Goal: Information Seeking & Learning: Learn about a topic

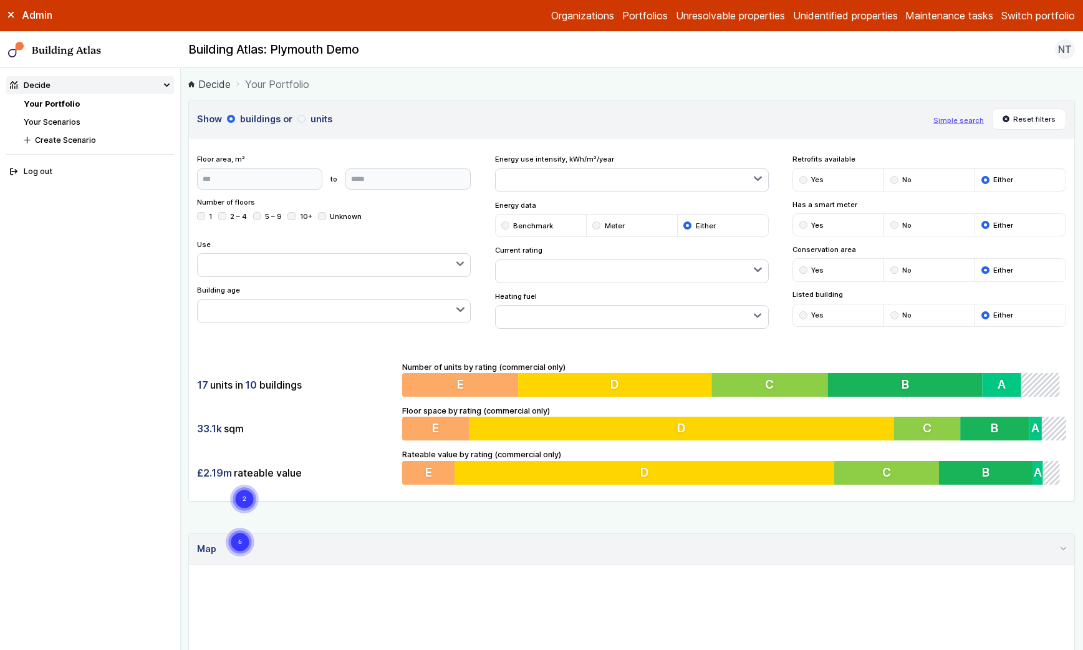
scroll to position [605, 0]
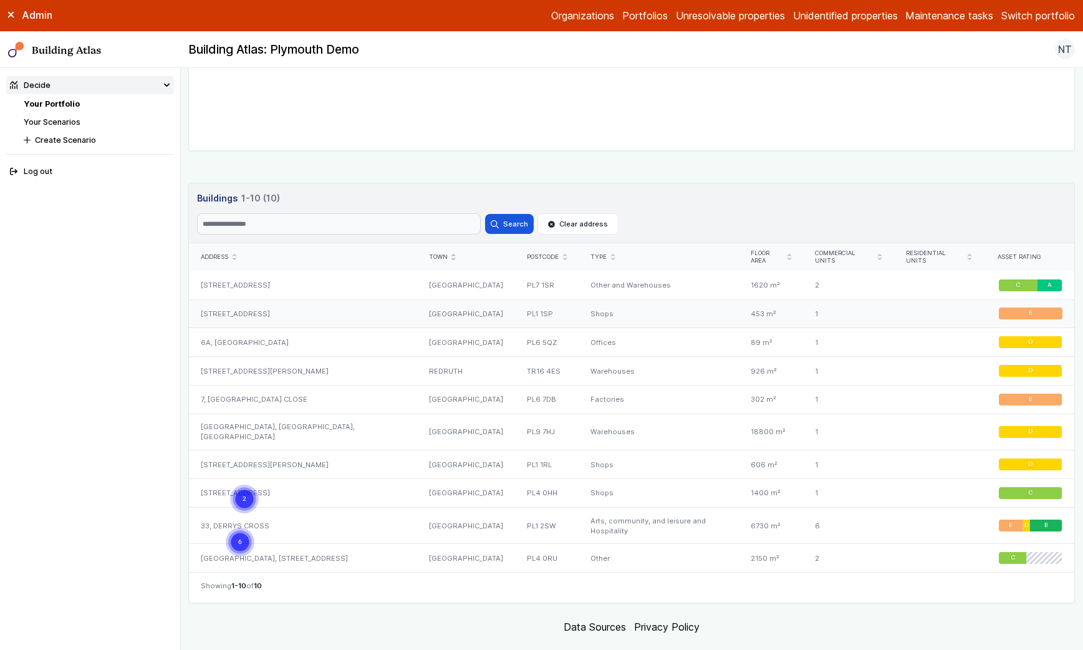
click at [237, 303] on div "25, COBOURG STREET" at bounding box center [303, 313] width 228 height 29
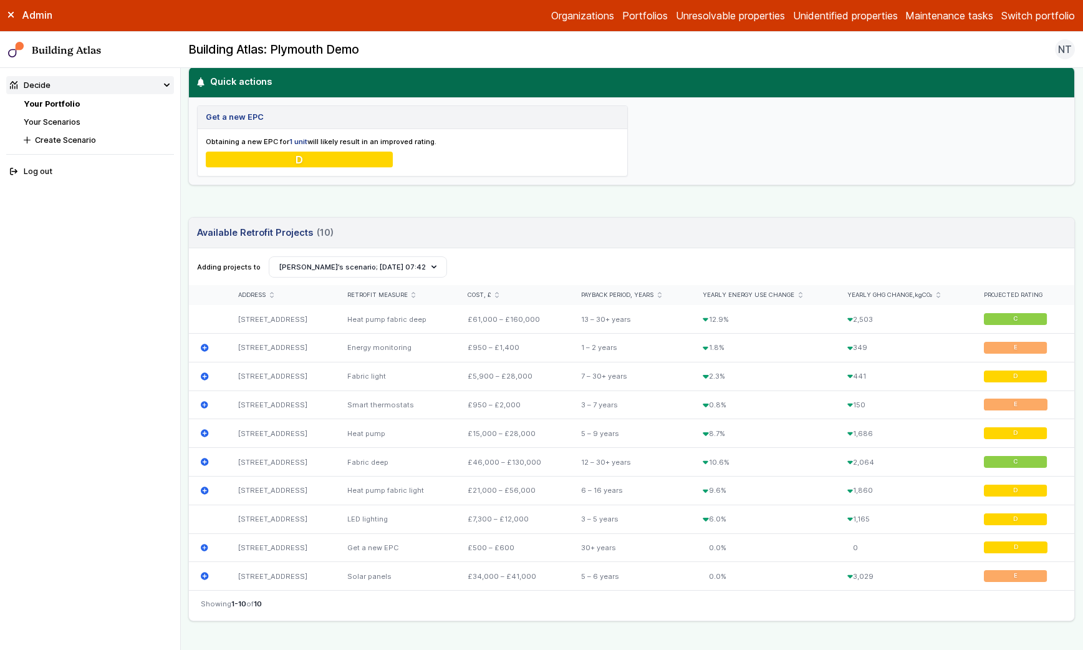
scroll to position [121, 0]
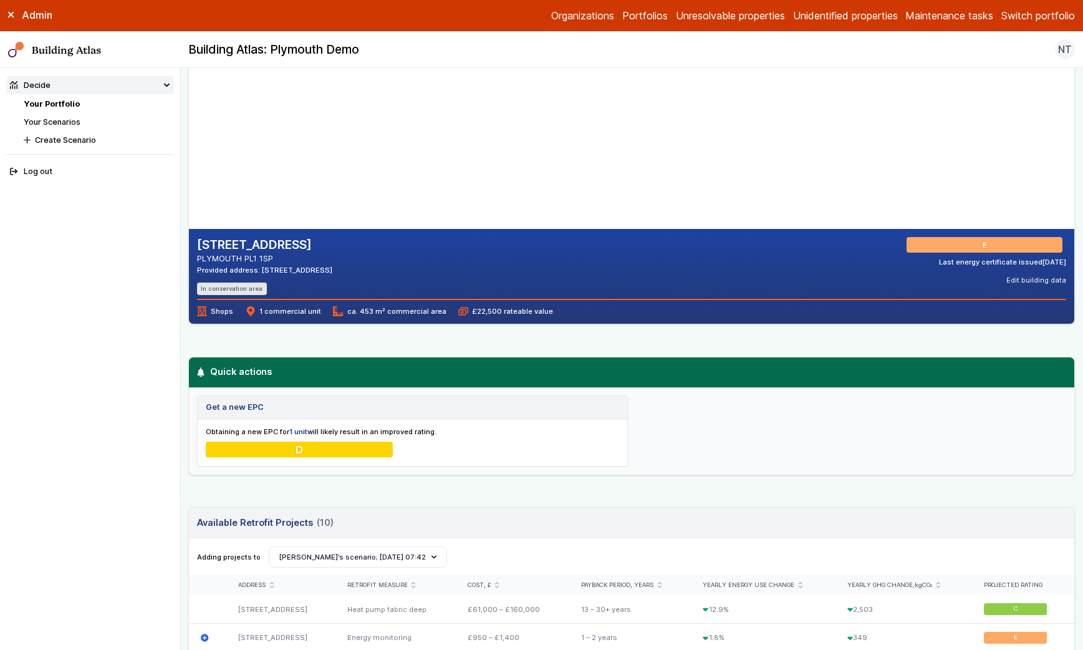
click at [983, 244] on div "E" at bounding box center [986, 245] width 160 height 16
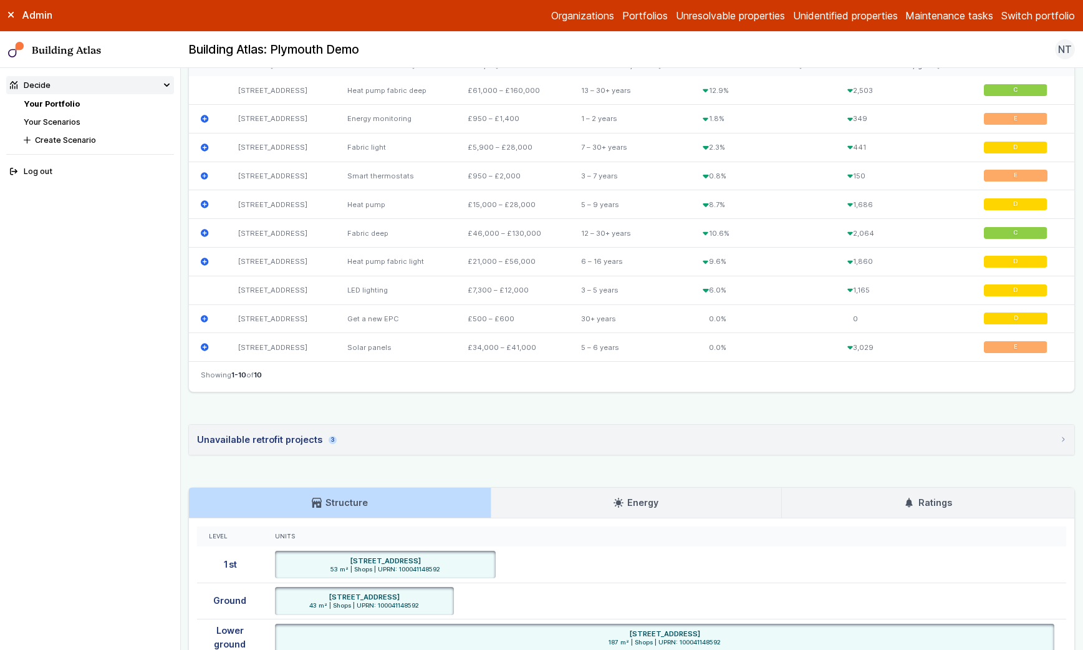
scroll to position [860, 0]
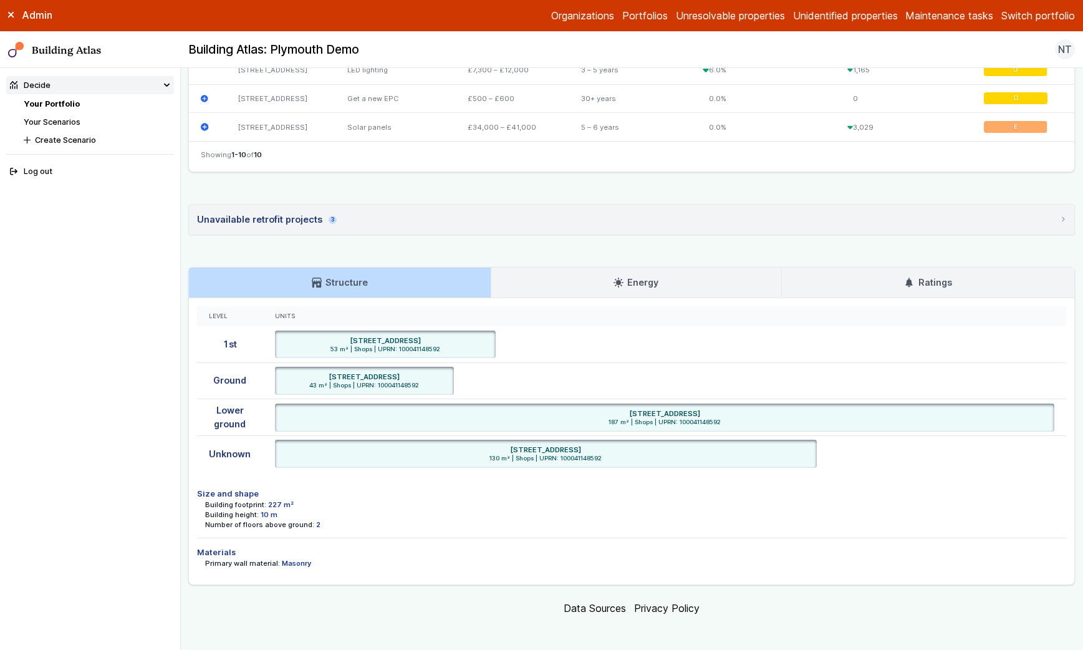
click at [883, 301] on div "Level Units 1st 25, COBOURG STREET, PLYMOUTH PL1 1SP 53 m² | Shops | UPRN: 1000…" at bounding box center [631, 441] width 885 height 286
click at [889, 286] on link "Ratings" at bounding box center [928, 282] width 292 height 30
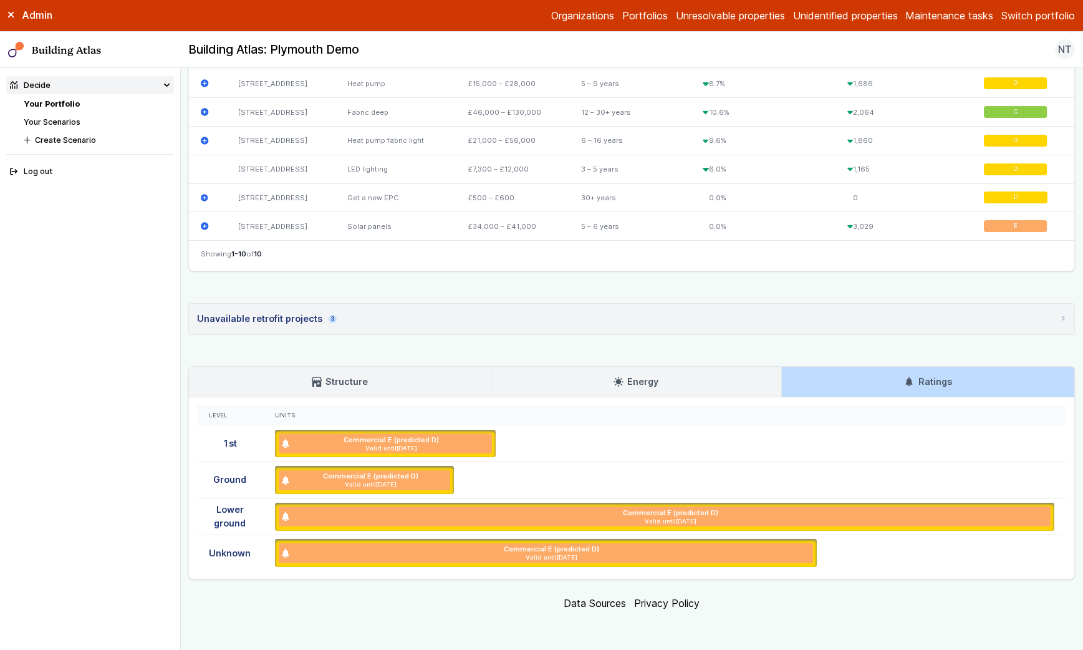
click at [404, 373] on link "Structure" at bounding box center [339, 382] width 301 height 30
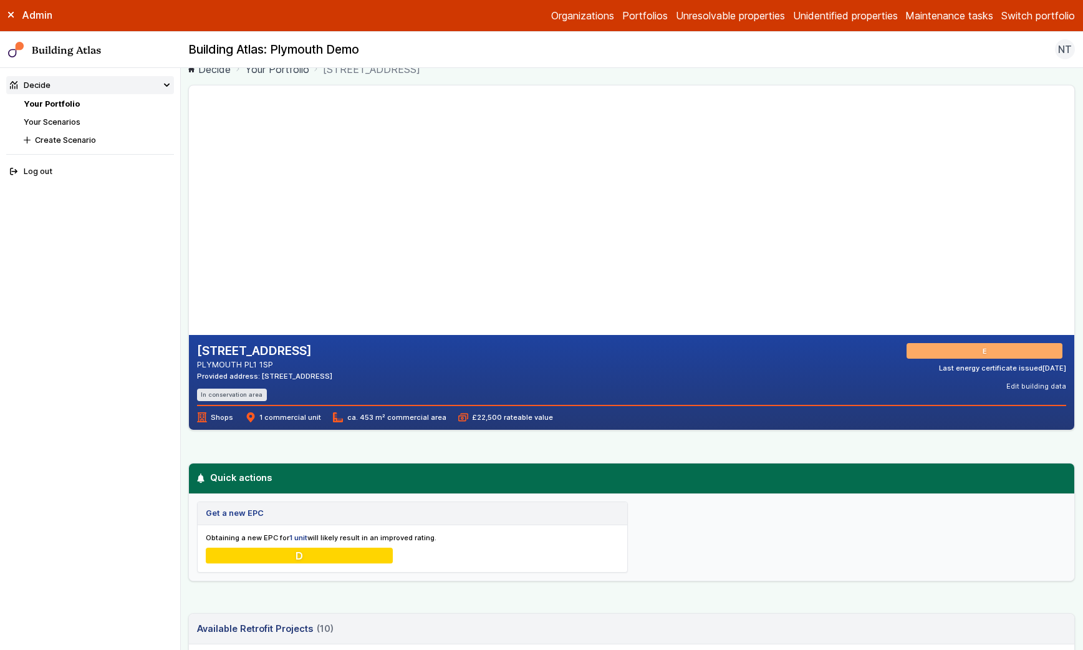
scroll to position [5, 0]
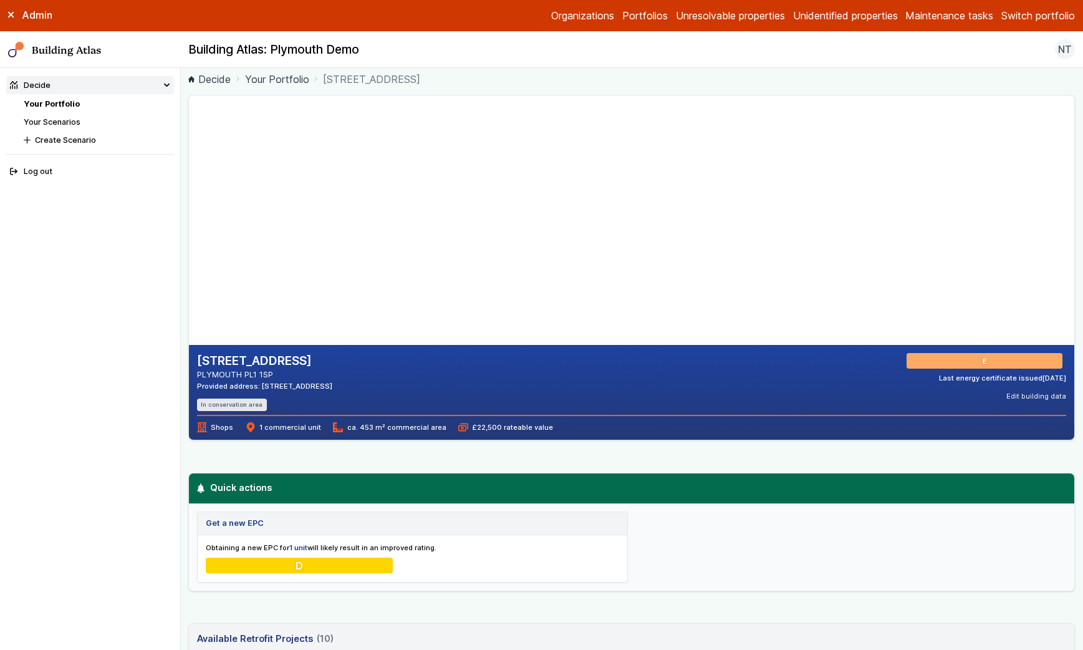
click at [70, 123] on link "Your Scenarios" at bounding box center [52, 121] width 57 height 9
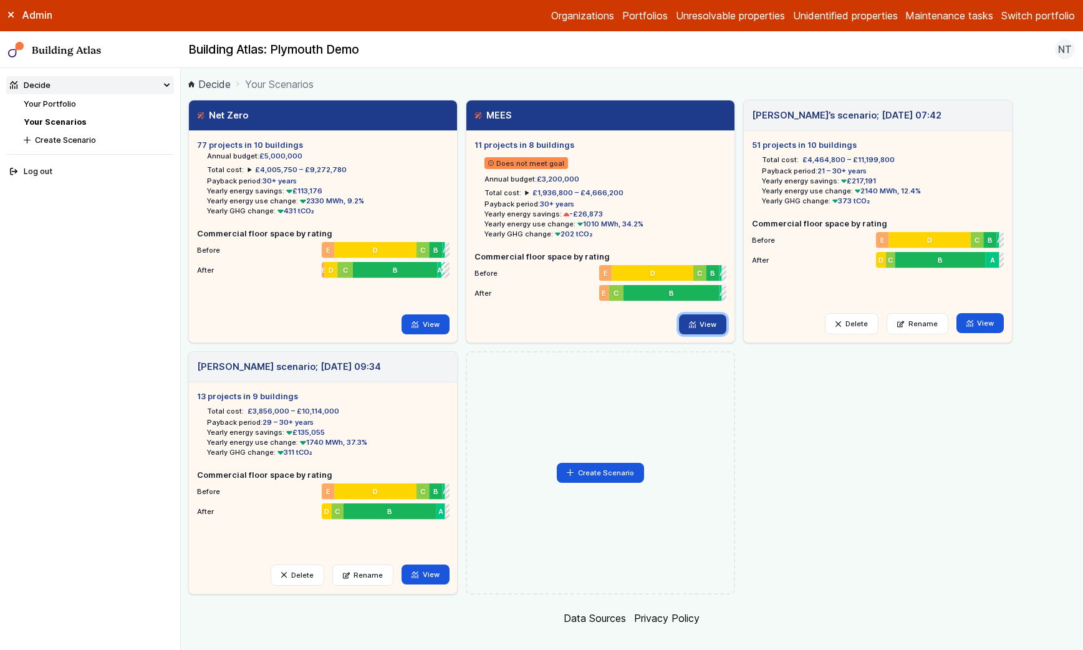
click at [705, 327] on link "View" at bounding box center [703, 324] width 48 height 20
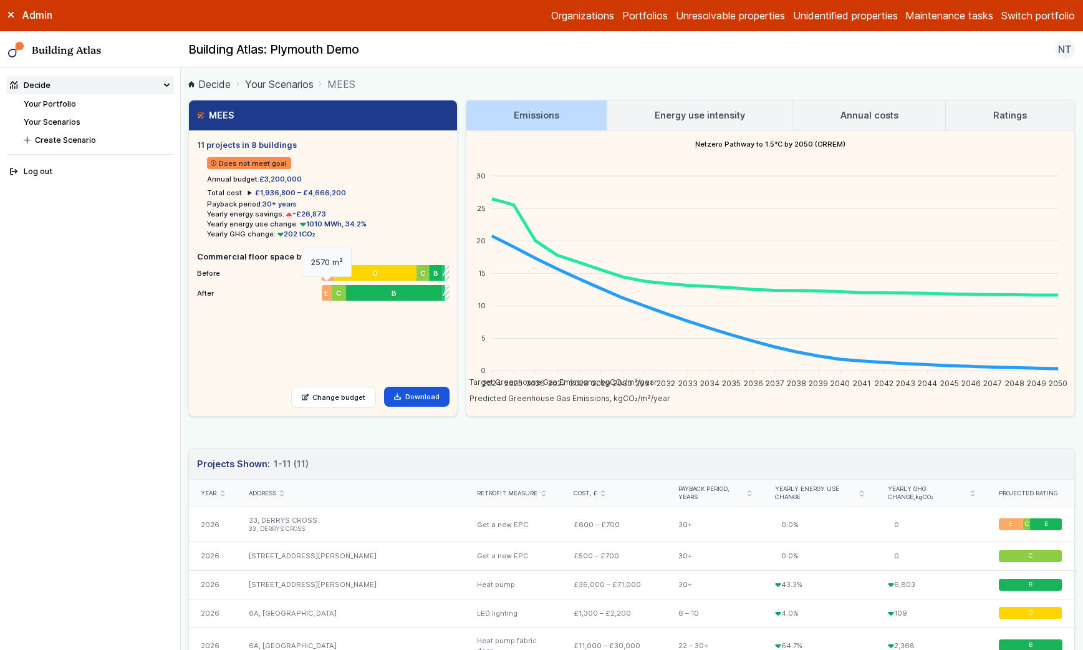
click at [324, 292] on div "E" at bounding box center [327, 293] width 10 height 16
click at [323, 291] on div "E" at bounding box center [327, 293] width 10 height 16
click at [325, 292] on span "E" at bounding box center [326, 293] width 4 height 10
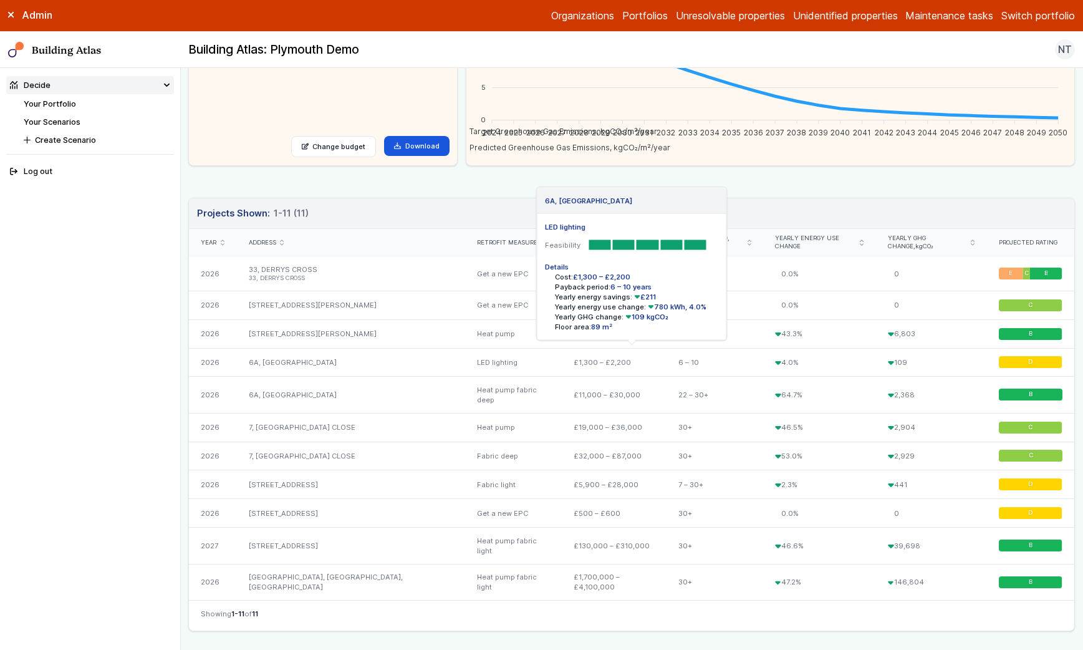
scroll to position [252, 0]
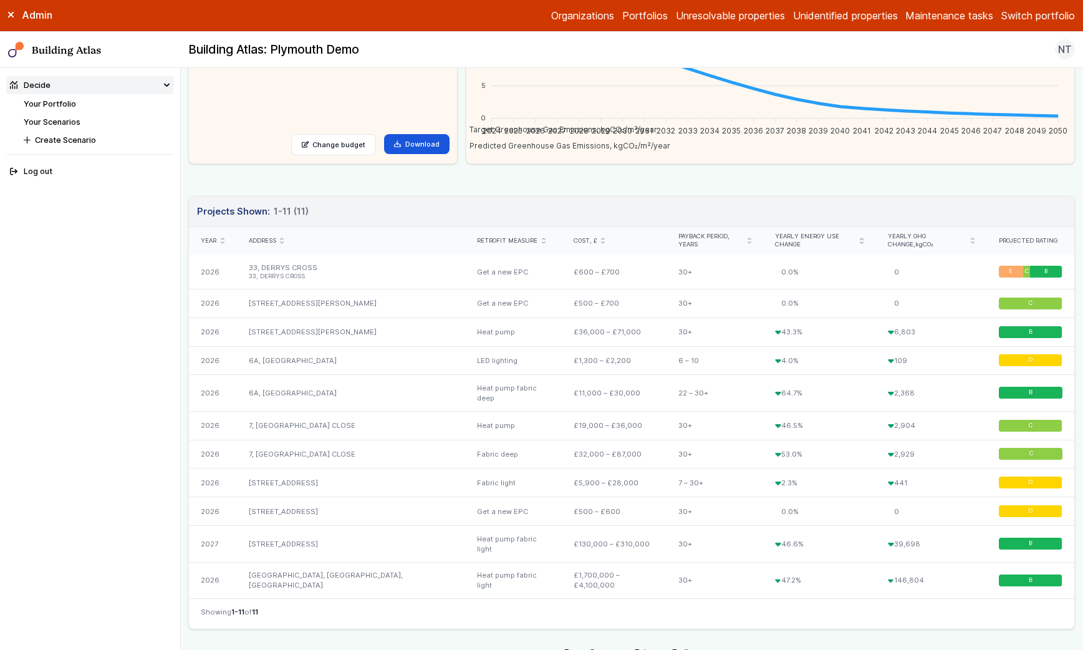
click at [281, 242] on icon "submit" at bounding box center [282, 240] width 3 height 5
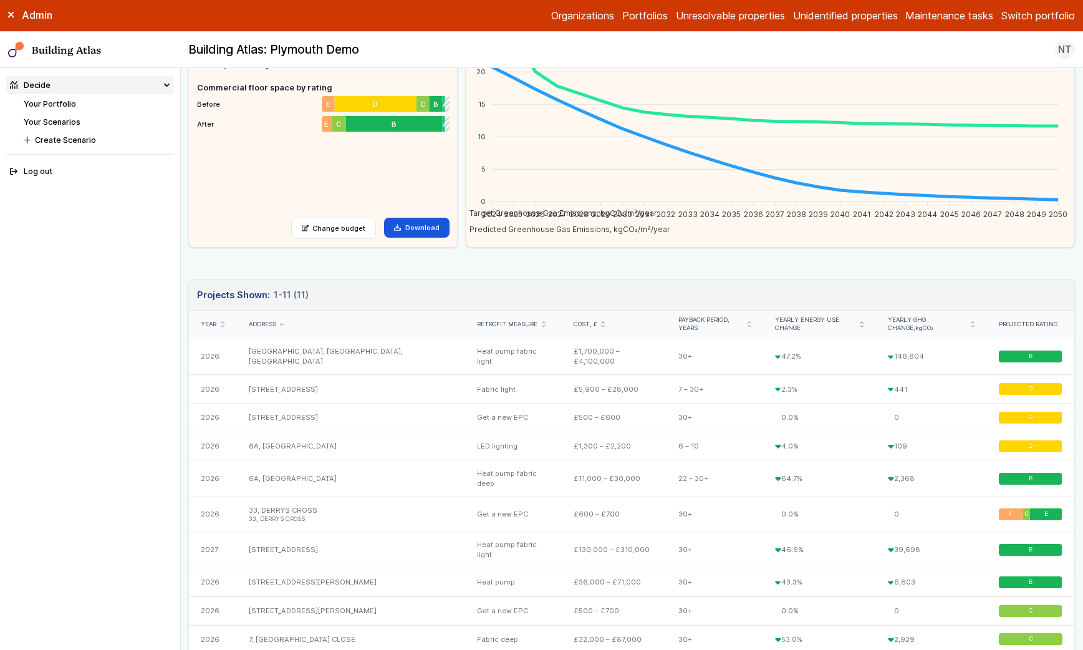
scroll to position [175, 0]
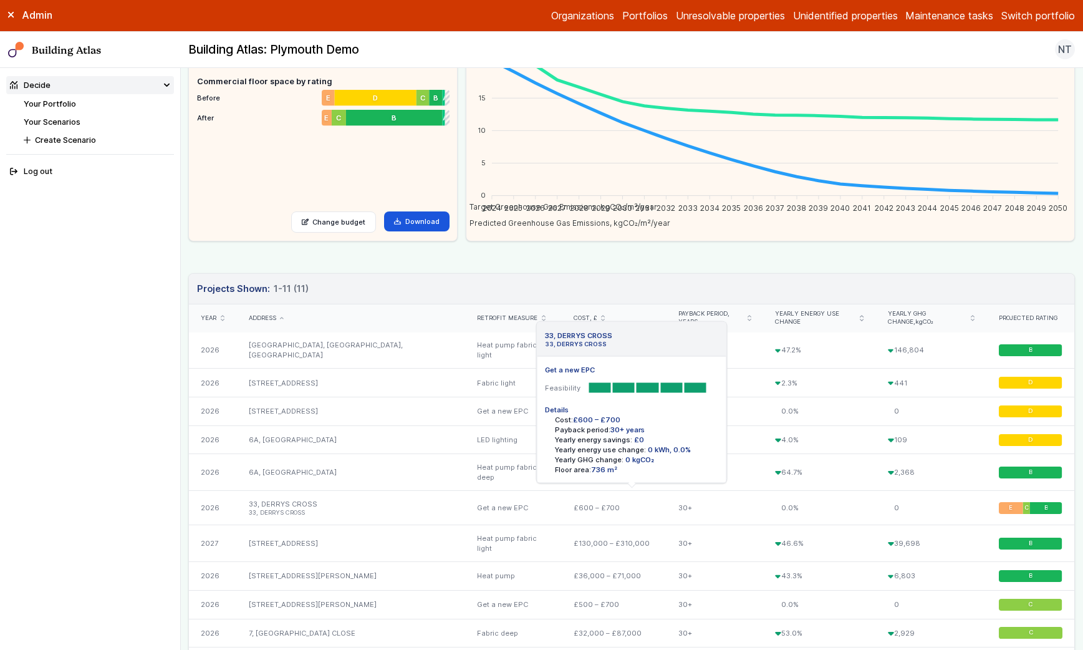
click at [272, 504] on link "33, DERRYS CROSS 33, DERRYS CROSS" at bounding box center [351, 507] width 204 height 17
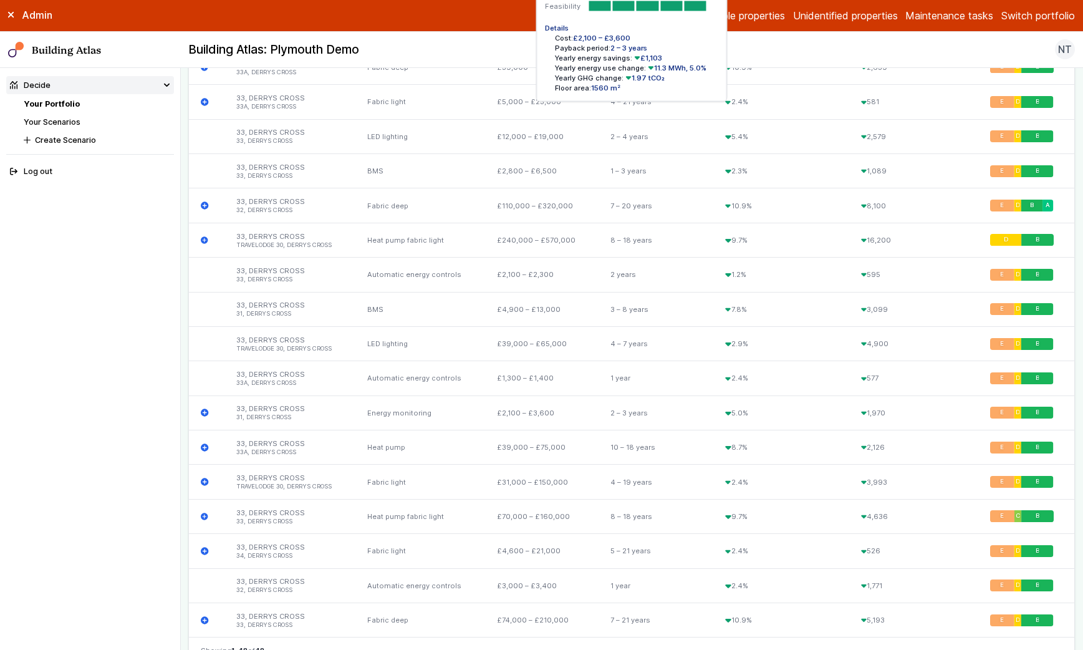
scroll to position [2226, 0]
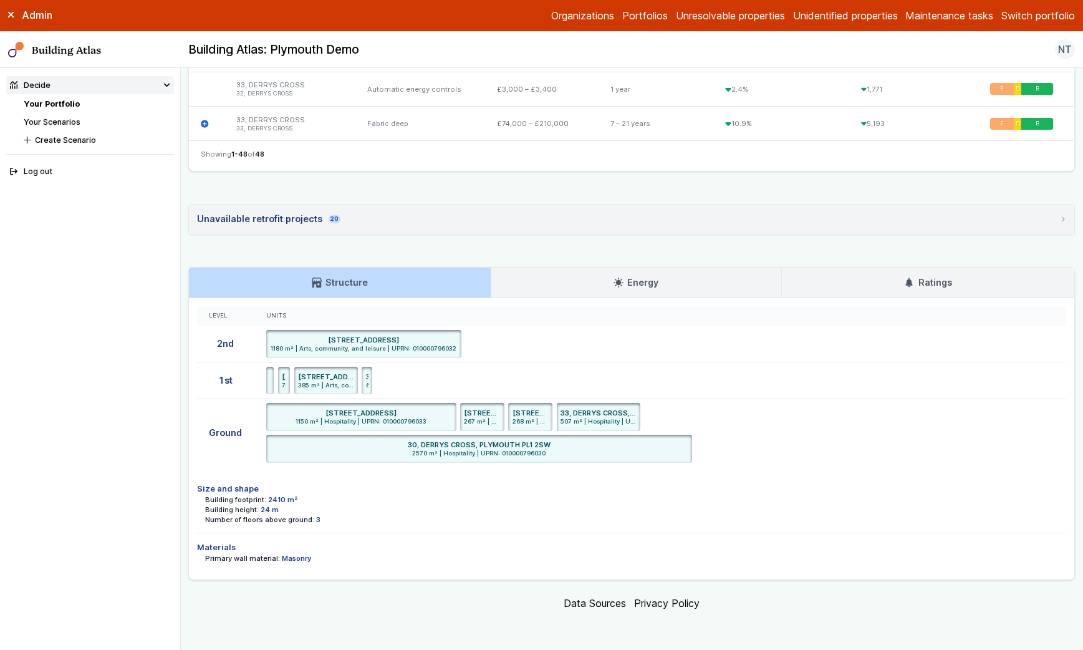
click at [626, 284] on h3 "Energy" at bounding box center [635, 283] width 45 height 14
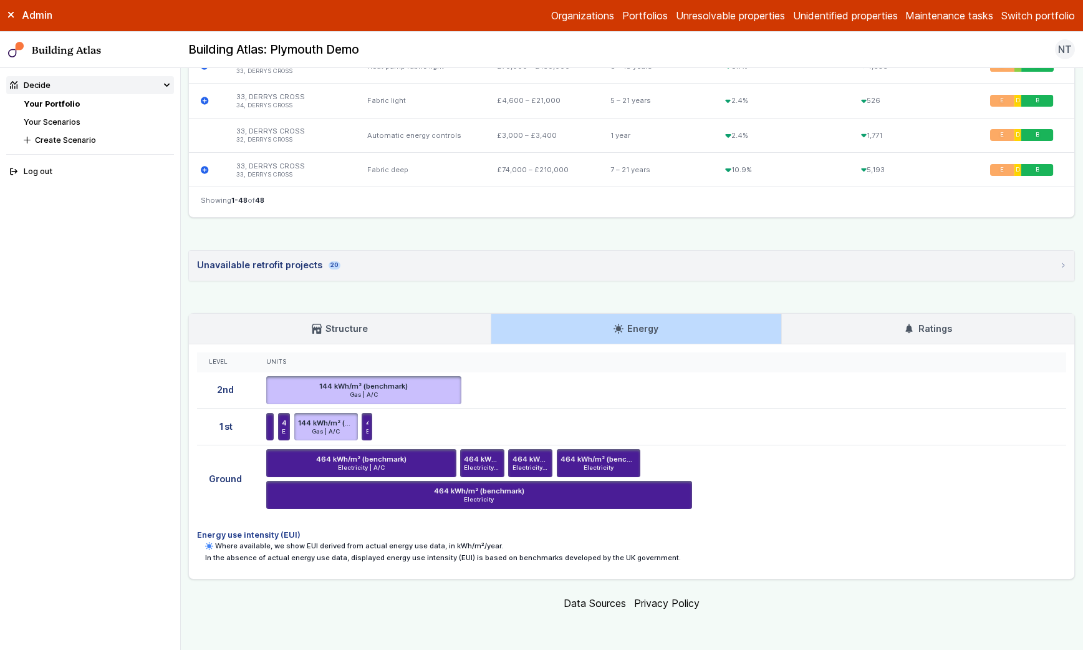
click at [900, 325] on link "Ratings" at bounding box center [928, 329] width 292 height 30
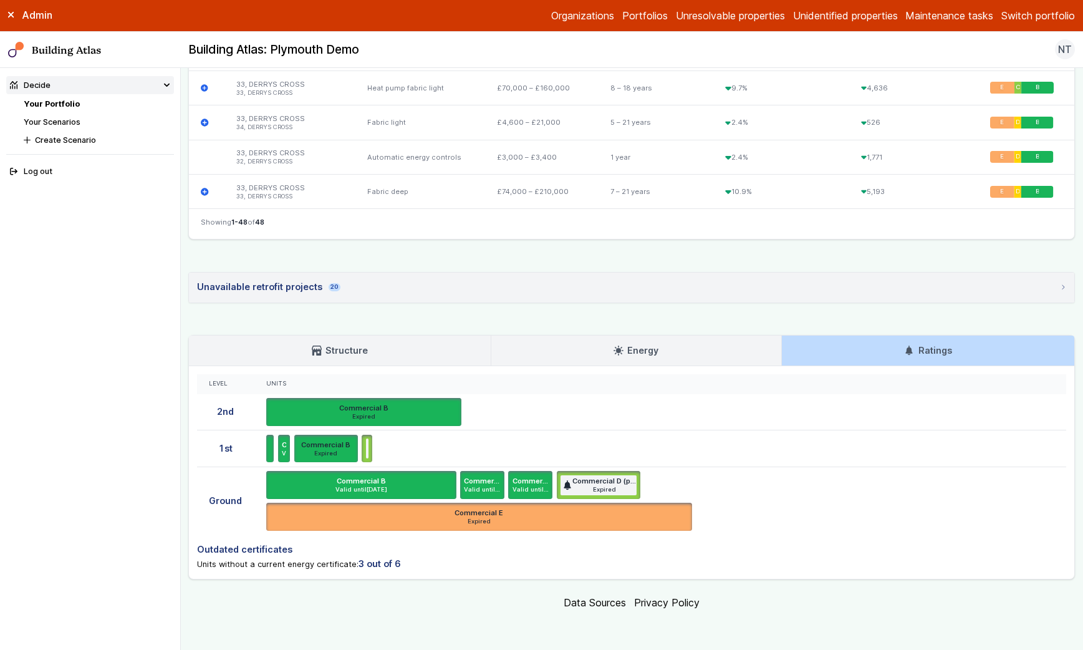
scroll to position [2158, 0]
click at [636, 355] on h3 "Energy" at bounding box center [635, 351] width 45 height 14
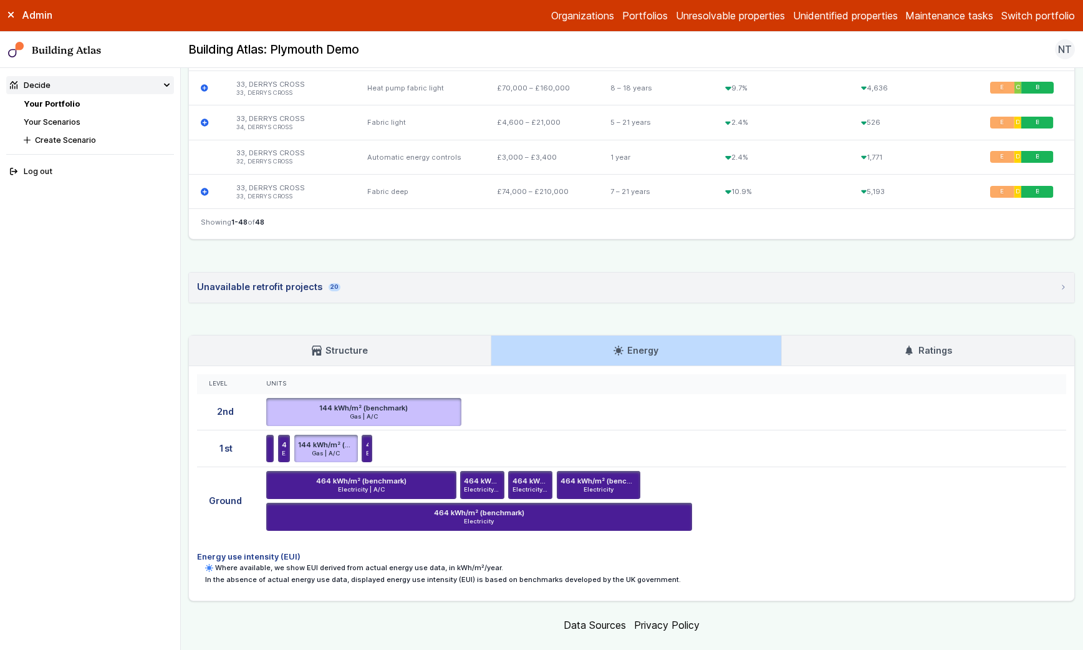
click at [360, 344] on h3 "Structure" at bounding box center [340, 351] width 56 height 14
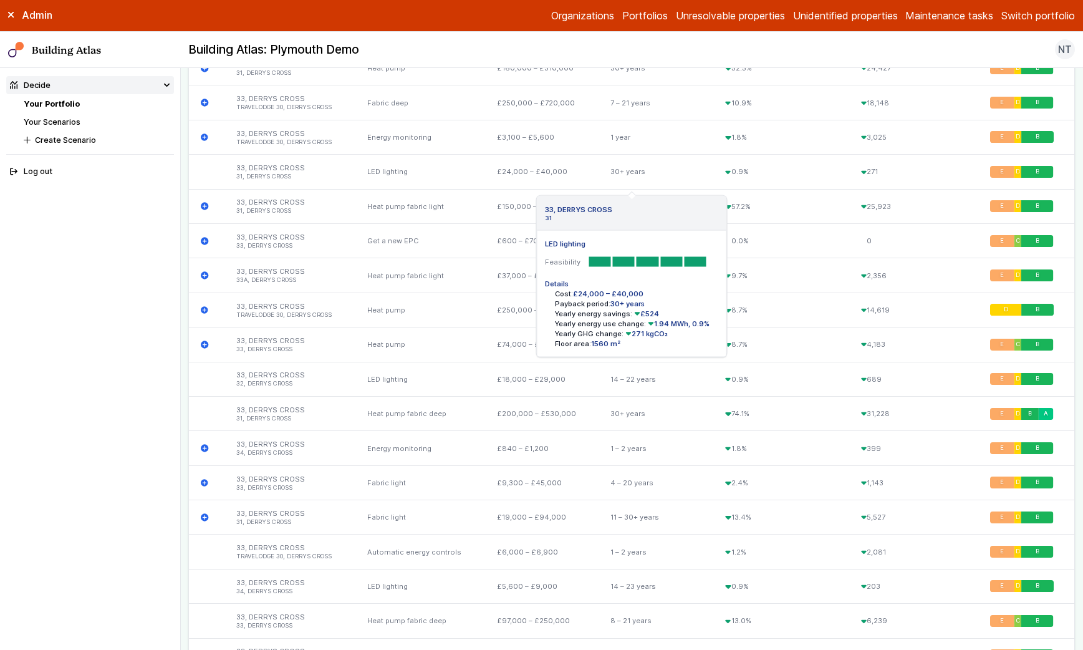
scroll to position [543, 0]
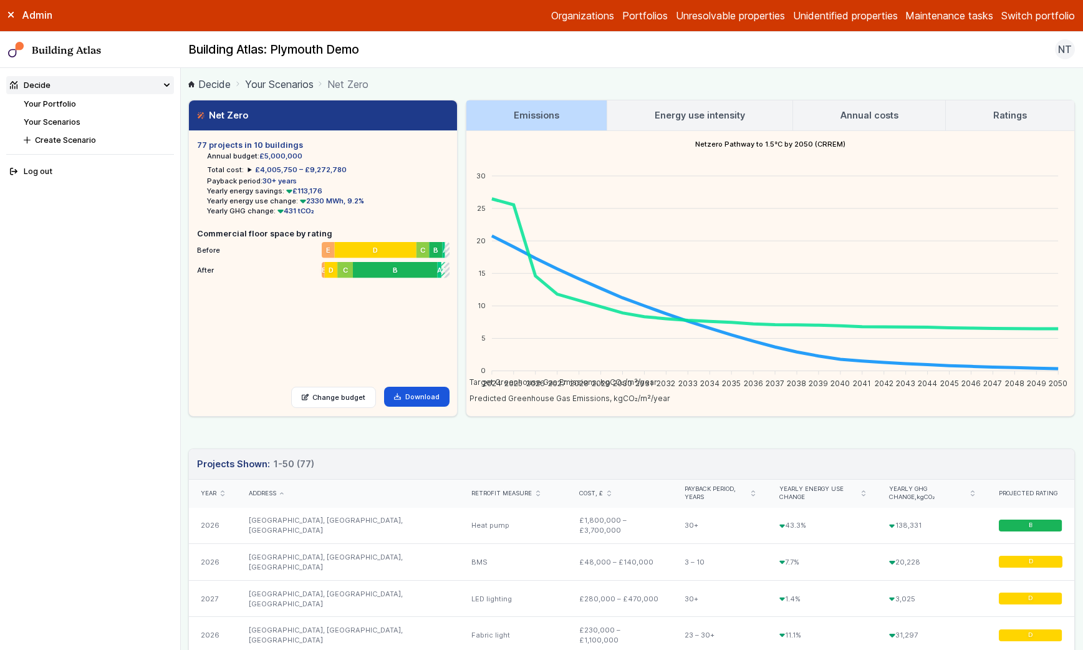
drag, startPoint x: 196, startPoint y: 115, endPoint x: 299, endPoint y: 115, distance: 102.9
click at [299, 115] on header "Net Zero" at bounding box center [323, 115] width 268 height 31
click at [300, 115] on header "Net Zero" at bounding box center [323, 115] width 268 height 31
